Goal: Information Seeking & Learning: Find specific page/section

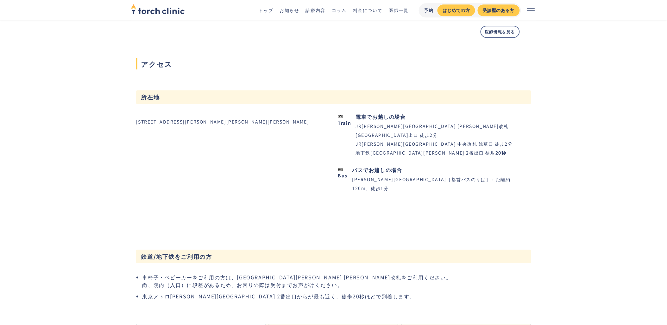
scroll to position [562, 0]
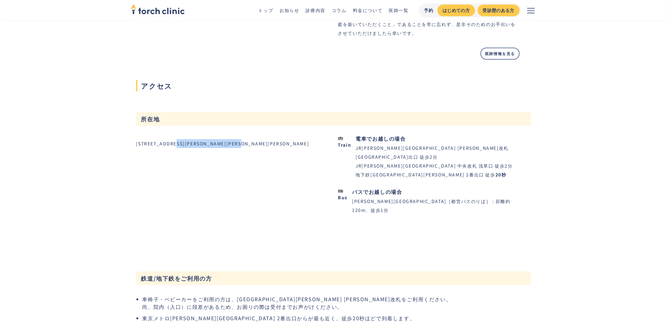
drag, startPoint x: 181, startPoint y: 139, endPoint x: 265, endPoint y: 139, distance: 84.2
click at [265, 139] on div "[STREET_ADDRESS][PERSON_NAME][PERSON_NAME][PERSON_NAME]" at bounding box center [227, 143] width 182 height 9
copy div "[STREET_ADDRESS][PERSON_NAME][PERSON_NAME]"
drag, startPoint x: 142, startPoint y: 141, endPoint x: 163, endPoint y: 141, distance: 21.5
click at [163, 141] on div "[STREET_ADDRESS][PERSON_NAME][PERSON_NAME][PERSON_NAME]" at bounding box center [222, 143] width 173 height 9
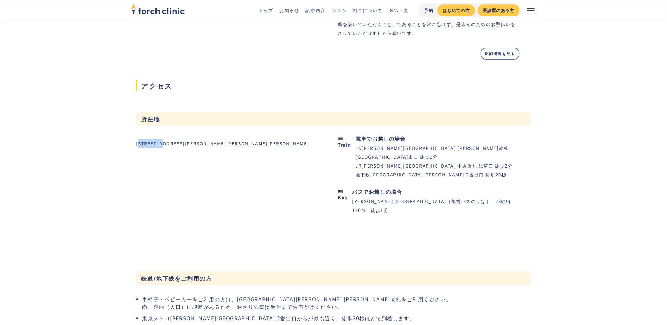
copy div "110-0015"
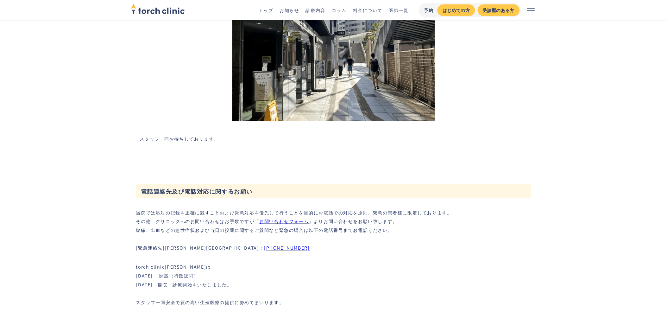
scroll to position [1922, 0]
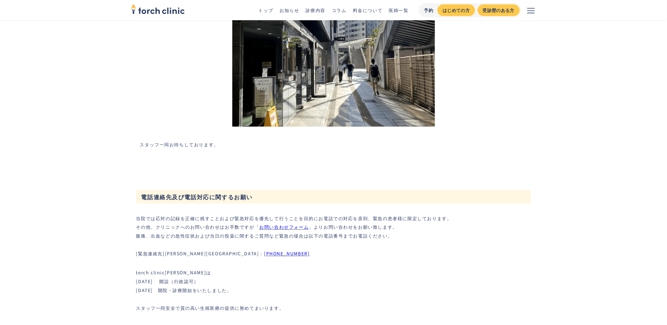
click at [302, 225] on link "お問い合わせフォーム" at bounding box center [283, 227] width 49 height 6
click at [295, 225] on link "お問い合わせフォーム" at bounding box center [283, 227] width 49 height 6
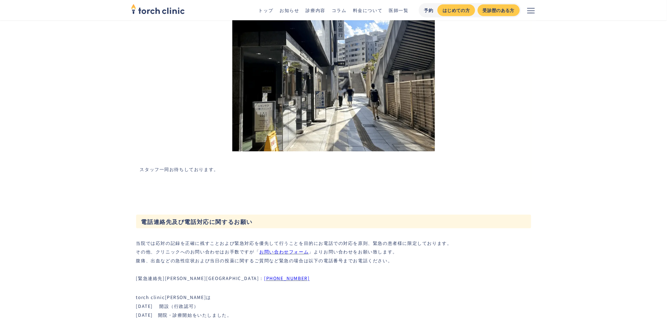
scroll to position [1875, 0]
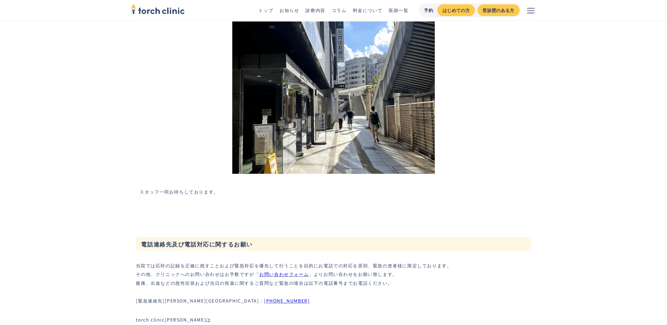
click at [528, 13] on icon "メニューを開く" at bounding box center [531, 11] width 8 height 8
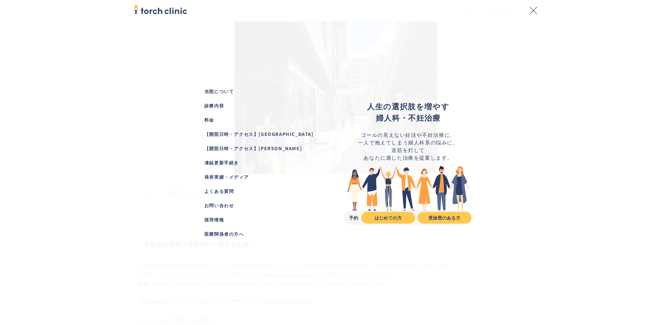
click at [218, 219] on div "採用情報" at bounding box center [263, 219] width 119 height 7
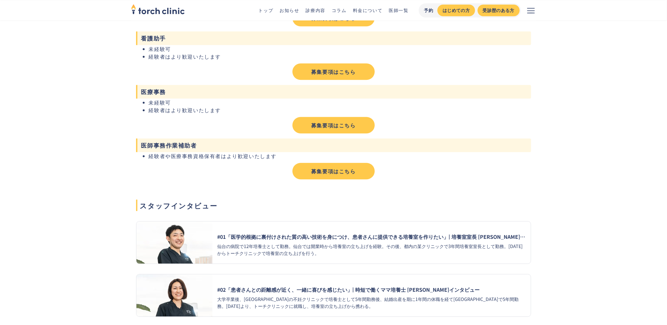
scroll to position [415, 0]
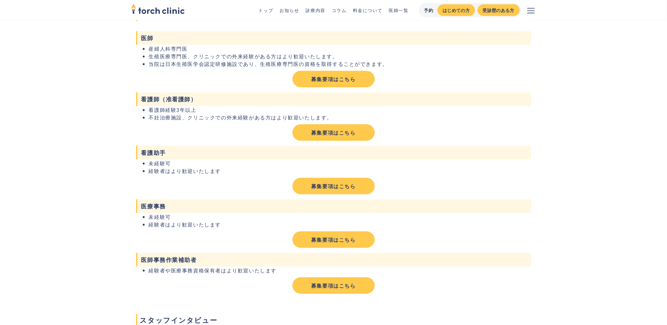
click at [331, 80] on link "募集要項はこちら" at bounding box center [333, 79] width 82 height 16
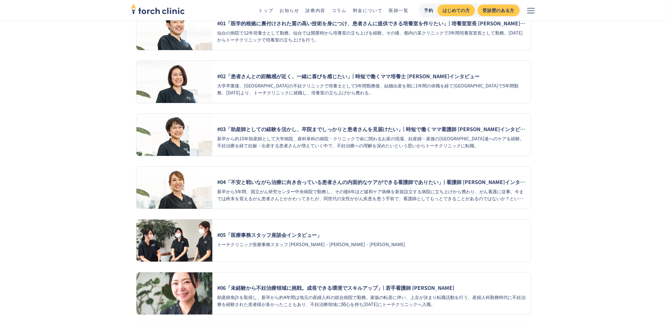
scroll to position [1024, 0]
